Goal: Task Accomplishment & Management: Use online tool/utility

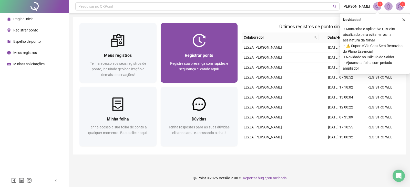
click at [206, 48] on div "Registrar ponto Registre sua presença com rapidez e segurança clicando aqui!" at bounding box center [199, 65] width 77 height 36
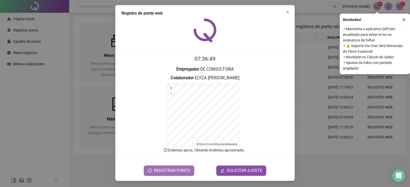
click at [159, 171] on span "REGISTRAR PONTO" at bounding box center [172, 171] width 36 height 6
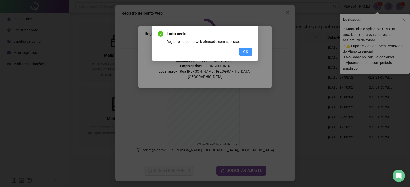
click at [243, 52] on span "OK" at bounding box center [245, 52] width 5 height 6
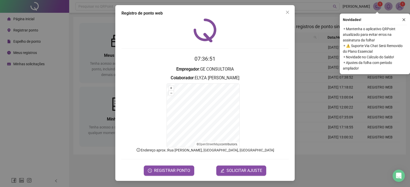
click at [286, 15] on button "Close" at bounding box center [287, 12] width 8 height 8
